Goal: Find specific page/section: Find specific page/section

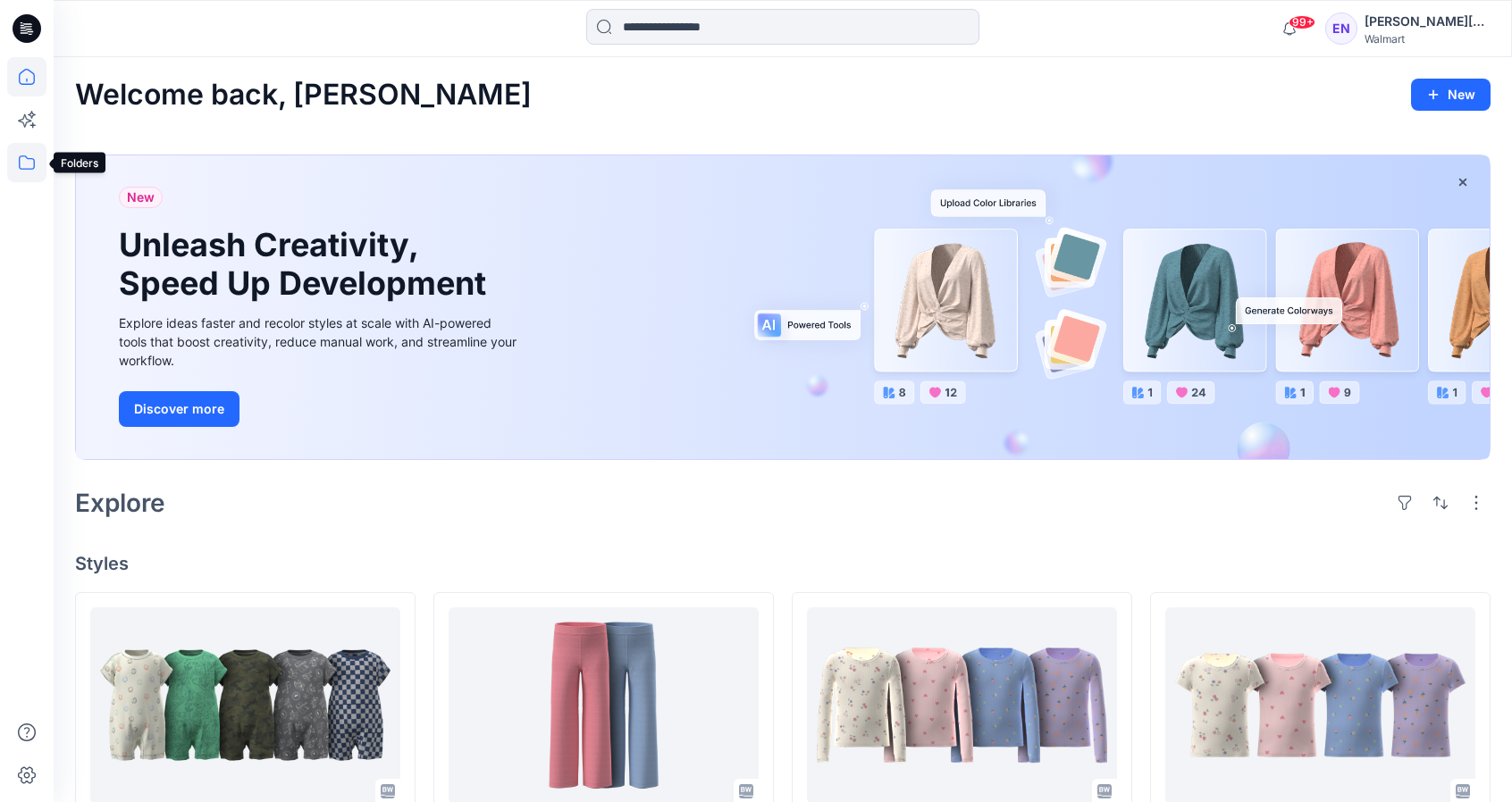
click at [34, 169] on icon at bounding box center [27, 163] width 40 height 40
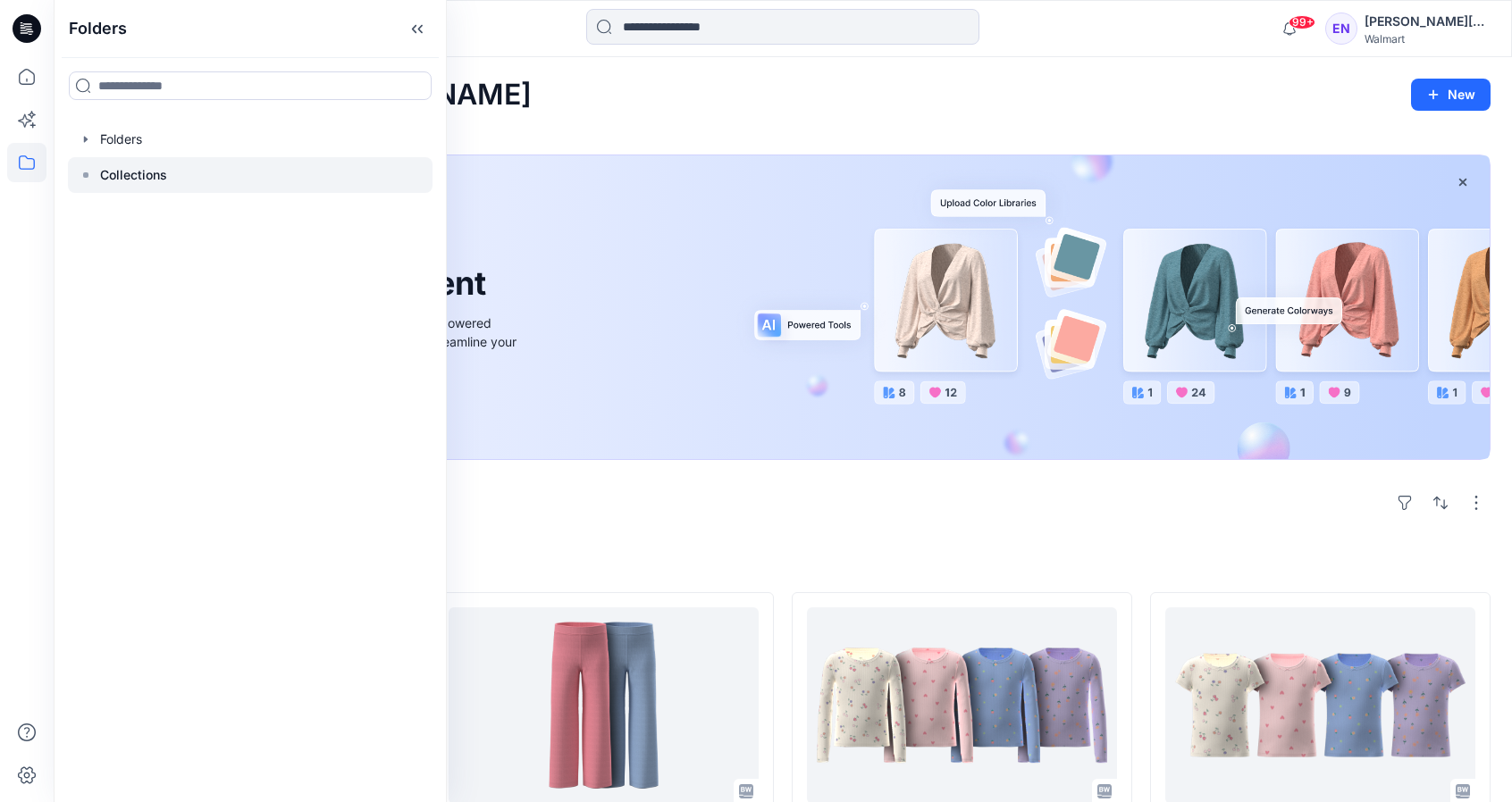
click at [127, 181] on p "Collections" at bounding box center [133, 175] width 67 height 22
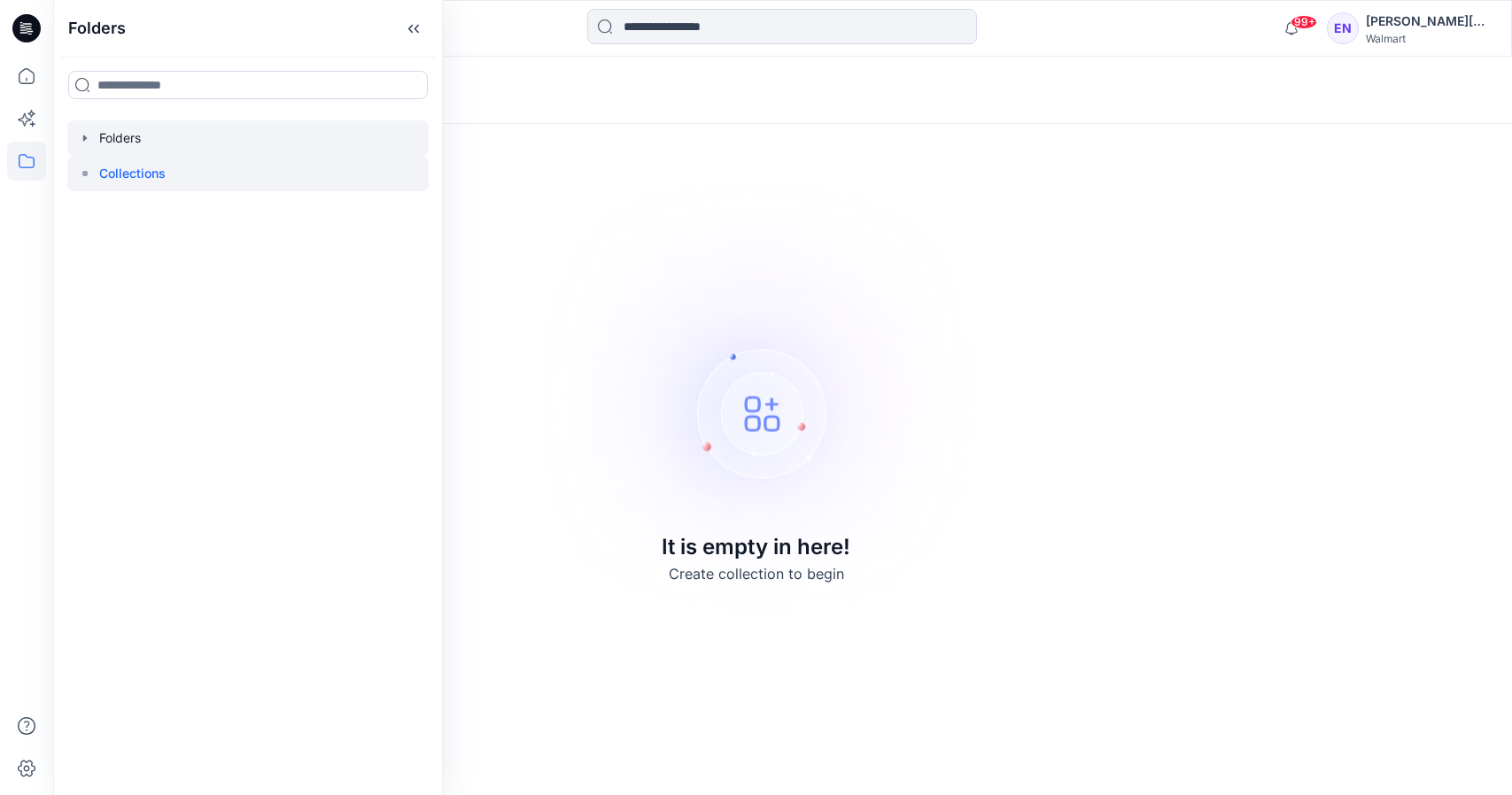
click at [132, 135] on div at bounding box center [248, 138] width 361 height 36
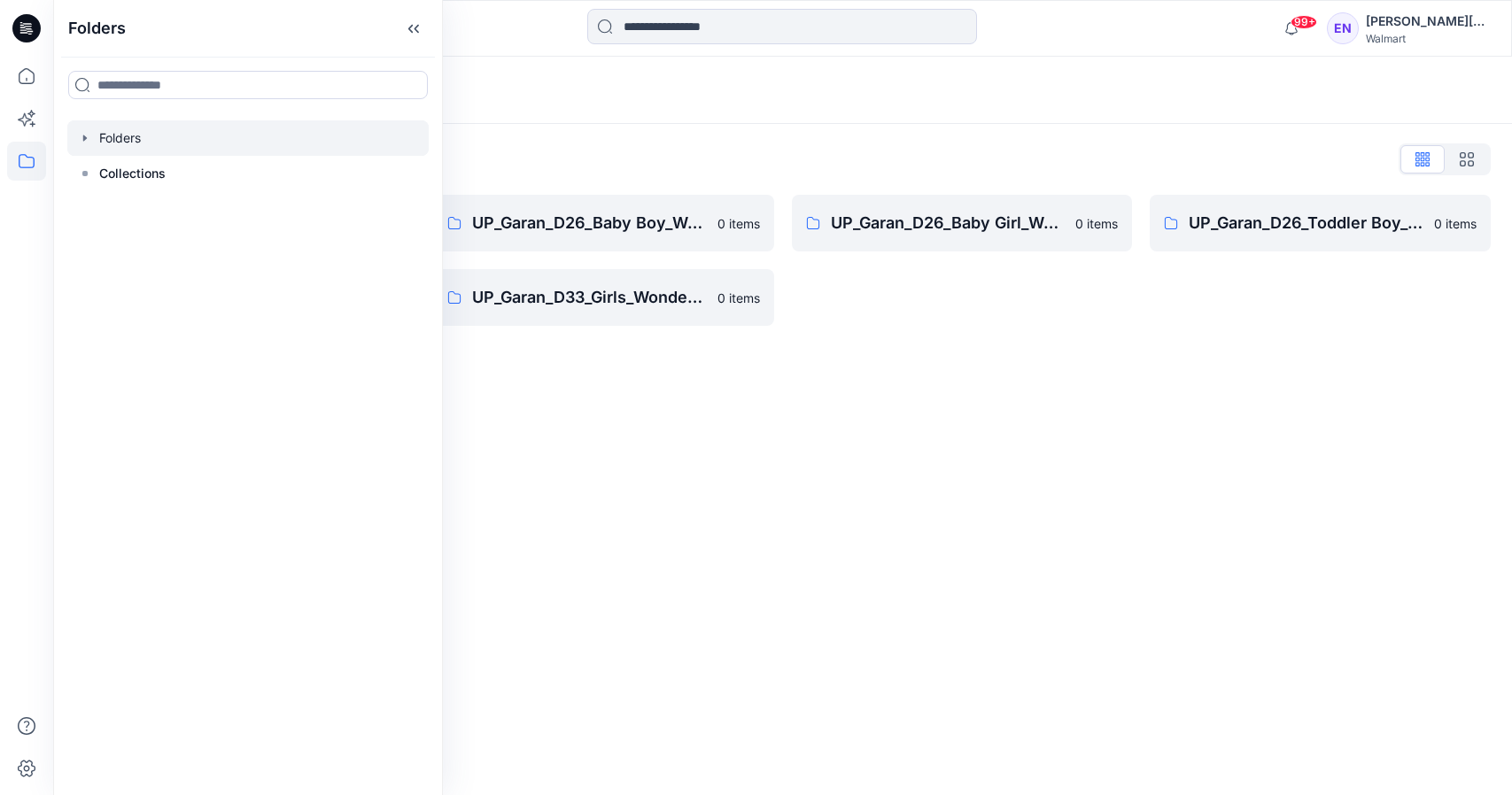
click at [881, 388] on div "Folders Folders List UP_Garan [PERSON_NAME] 0 items UP_Garan_D26_Toddler Girl_W…" at bounding box center [783, 426] width 1459 height 739
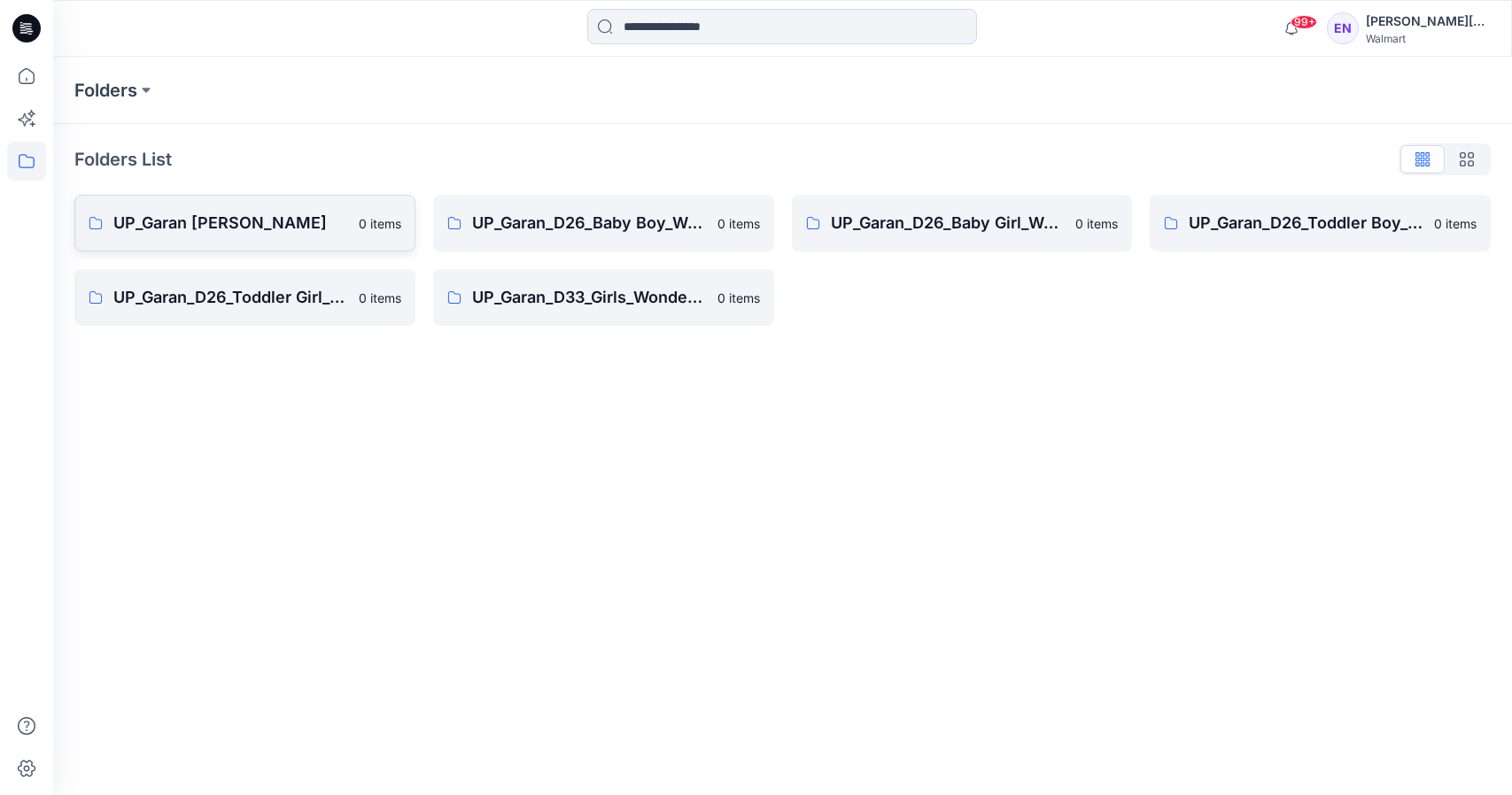
click at [235, 214] on p "UP_Garan [PERSON_NAME]" at bounding box center [230, 223] width 234 height 25
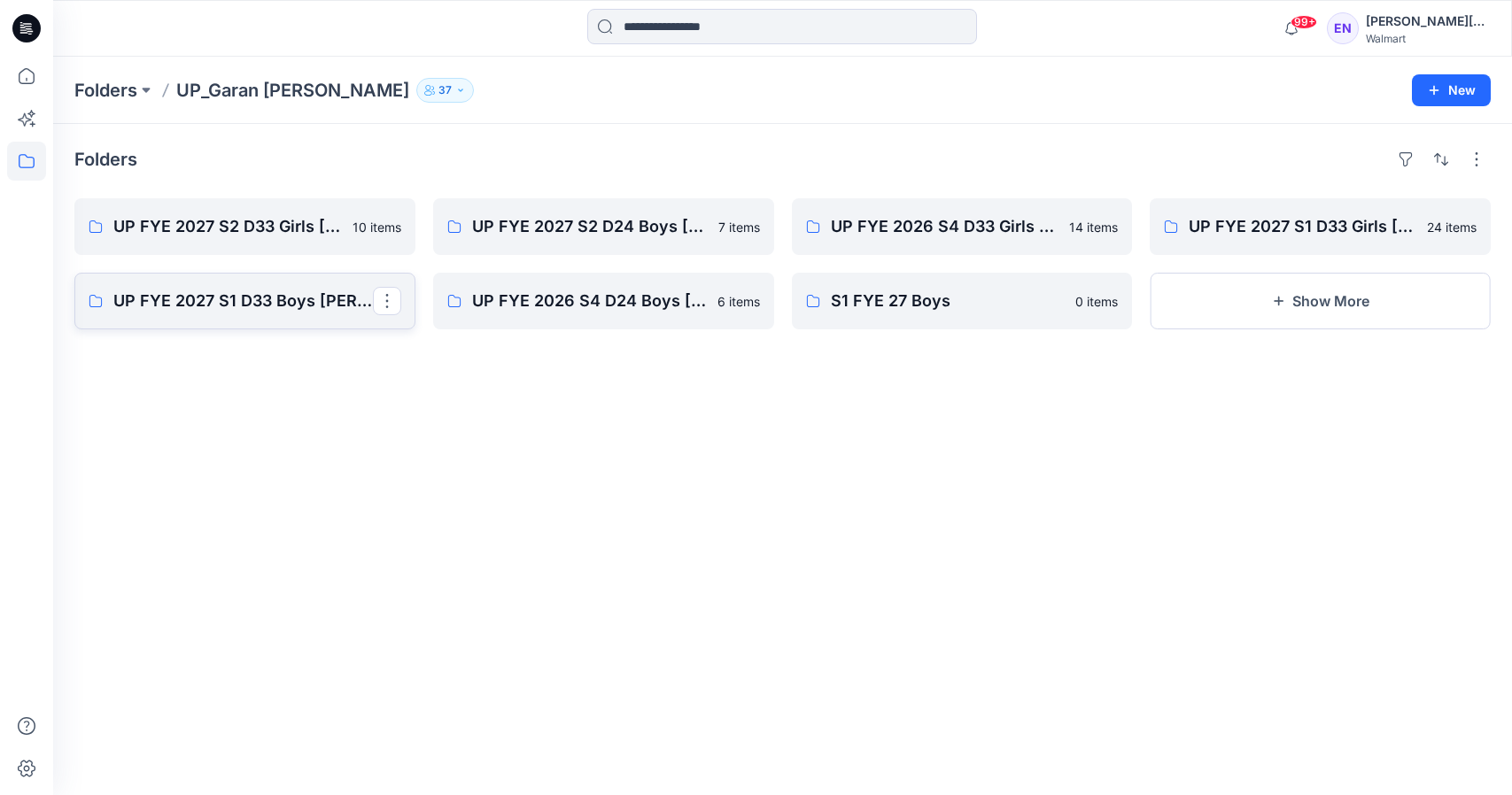
click at [293, 291] on p "UP FYE 2027 S1 D33 Boys [PERSON_NAME]" at bounding box center [242, 301] width 259 height 25
